Goal: Task Accomplishment & Management: Use online tool/utility

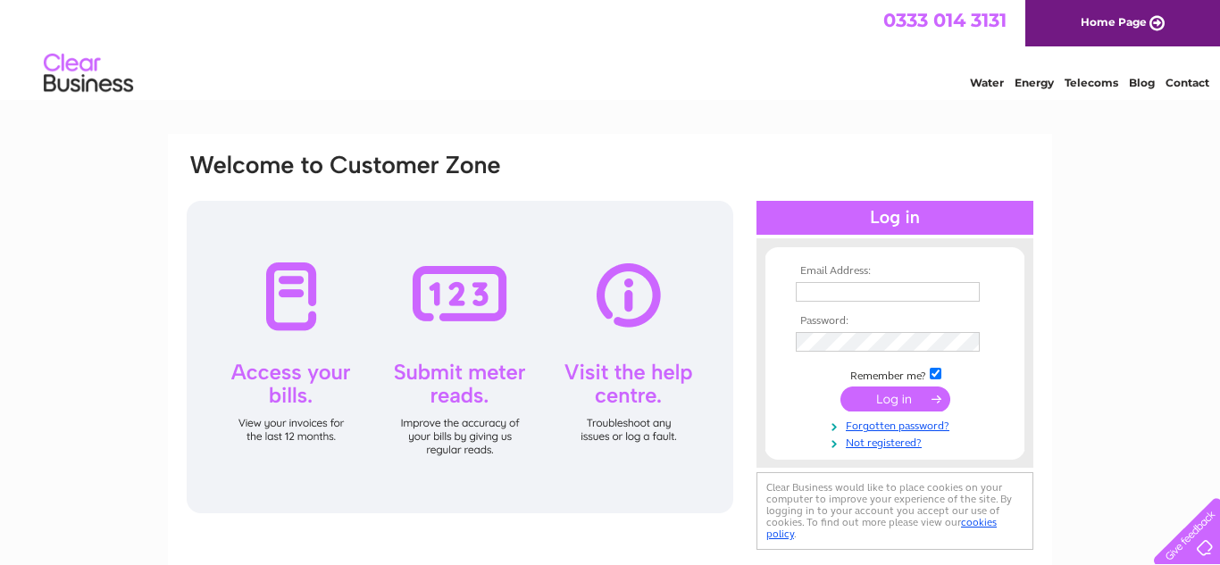
type input "[PERSON_NAME][EMAIL_ADDRESS][DOMAIN_NAME]"
click at [877, 400] on input "submit" at bounding box center [895, 399] width 110 height 25
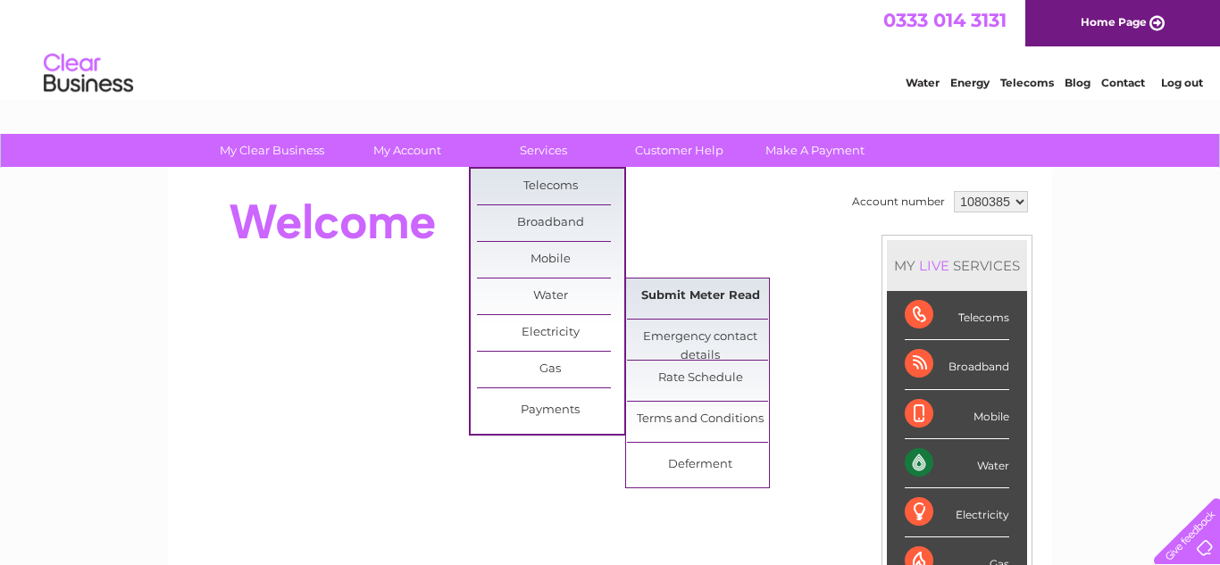
click at [712, 288] on link "Submit Meter Read" at bounding box center [700, 297] width 147 height 36
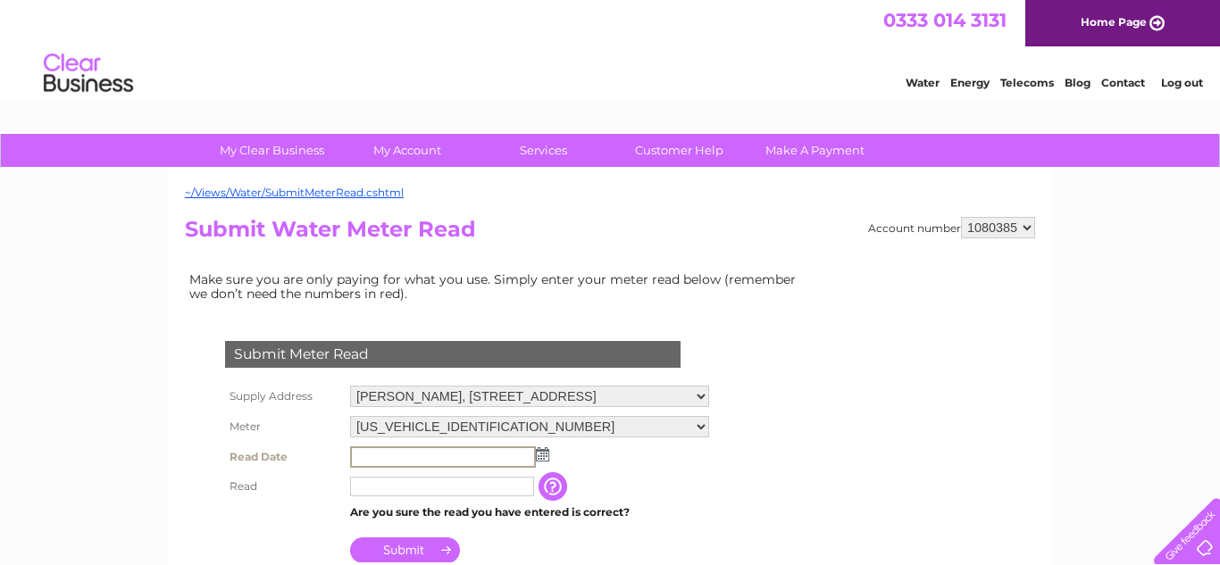
click at [505, 453] on input "text" at bounding box center [443, 456] width 186 height 21
click at [537, 453] on img at bounding box center [542, 454] width 13 height 14
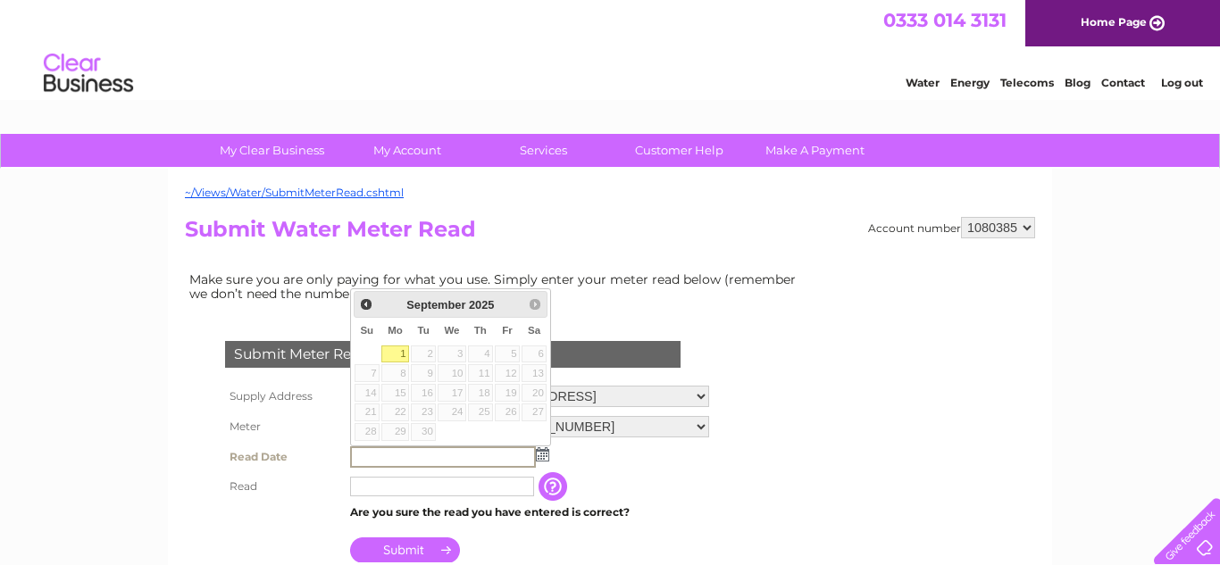
click at [402, 349] on link "1" at bounding box center [395, 355] width 28 height 18
type input "2025/09/01"
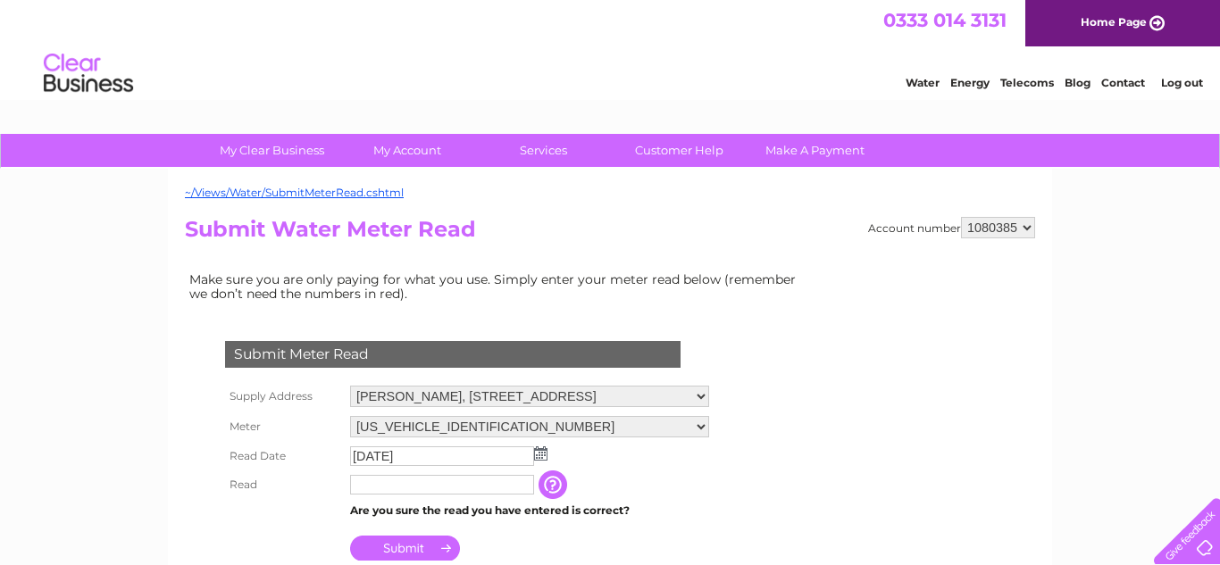
click at [396, 480] on input "text" at bounding box center [442, 485] width 184 height 20
type input "283"
click at [402, 550] on input "Submit" at bounding box center [405, 550] width 110 height 25
